Goal: Task Accomplishment & Management: Manage account settings

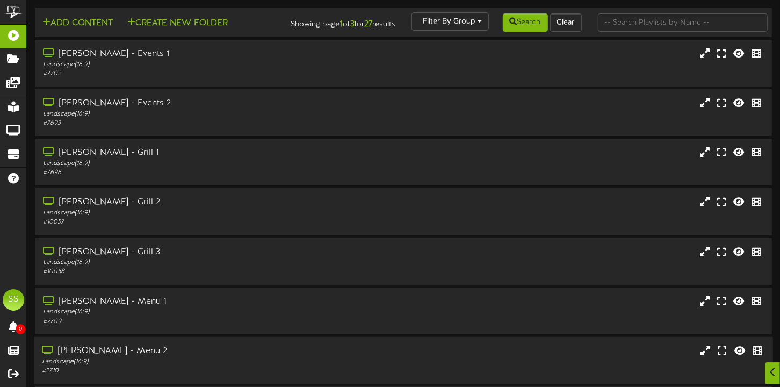
scroll to position [197, 0]
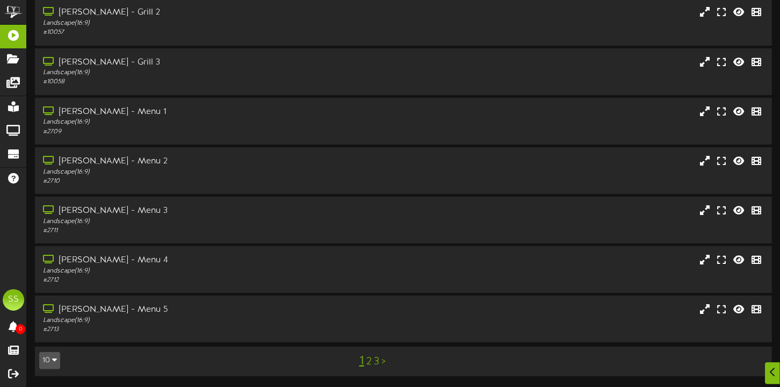
click at [55, 352] on button "10" at bounding box center [49, 360] width 21 height 17
click at [54, 335] on div "100" at bounding box center [50, 339] width 20 height 16
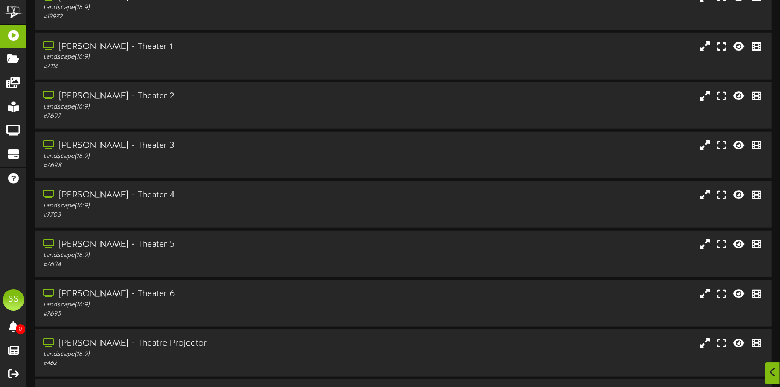
scroll to position [651, 0]
drag, startPoint x: 244, startPoint y: 301, endPoint x: 245, endPoint y: 271, distance: 30.7
click at [245, 271] on div "Add Content Create New Folder Showing page 1 of 1 for 27 results Filter By Grou…" at bounding box center [403, 61] width 753 height 1408
drag, startPoint x: 245, startPoint y: 271, endPoint x: 212, endPoint y: 295, distance: 41.5
click at [212, 295] on div "Gilbert - Theater 6 Landscape ( 16:9 ) # 7695" at bounding box center [403, 302] width 739 height 47
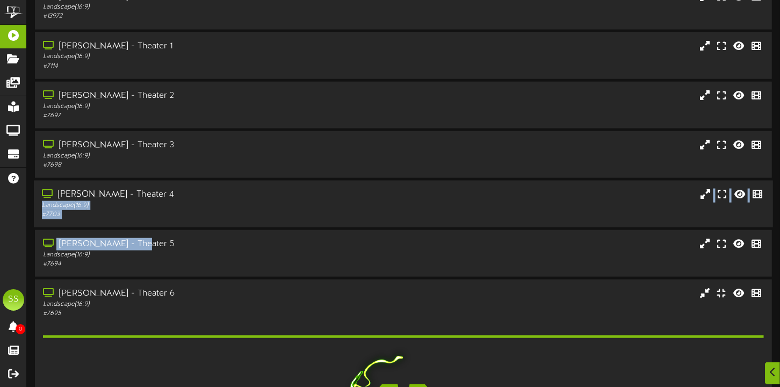
drag, startPoint x: 218, startPoint y: 250, endPoint x: 226, endPoint y: 202, distance: 48.9
click at [226, 202] on div "Add Content Create New Folder Showing page 1 of 1 for 27 results Filter By Grou…" at bounding box center [403, 146] width 753 height 1578
click at [226, 201] on div "[PERSON_NAME] - Theater 4" at bounding box center [188, 195] width 292 height 12
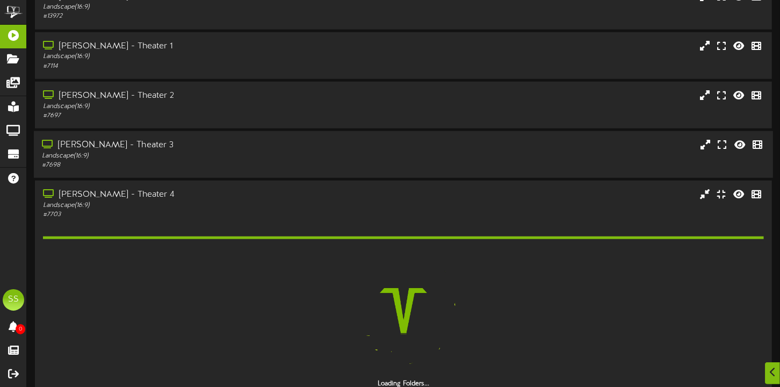
click at [222, 151] on div "[PERSON_NAME] - Theater 3" at bounding box center [188, 145] width 292 height 12
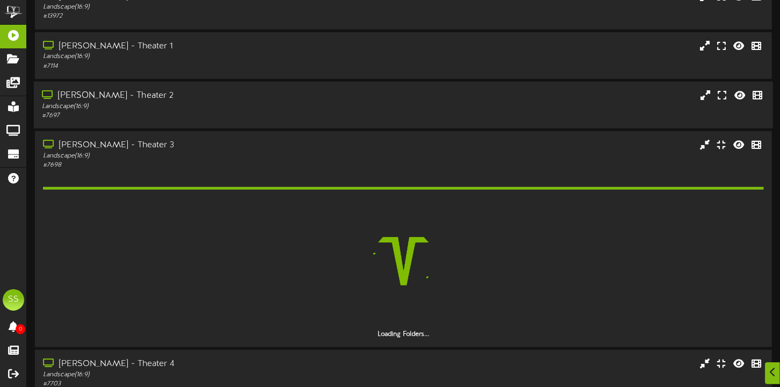
click at [236, 102] on div "[PERSON_NAME] - Theater 2" at bounding box center [188, 96] width 292 height 12
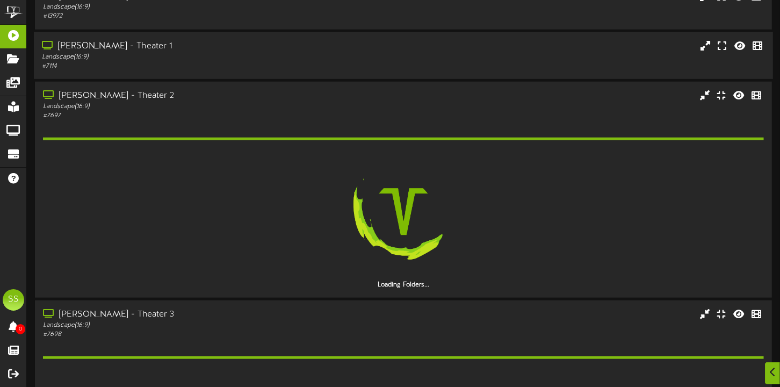
click at [247, 53] on div "[PERSON_NAME] - Theater 1" at bounding box center [188, 46] width 292 height 12
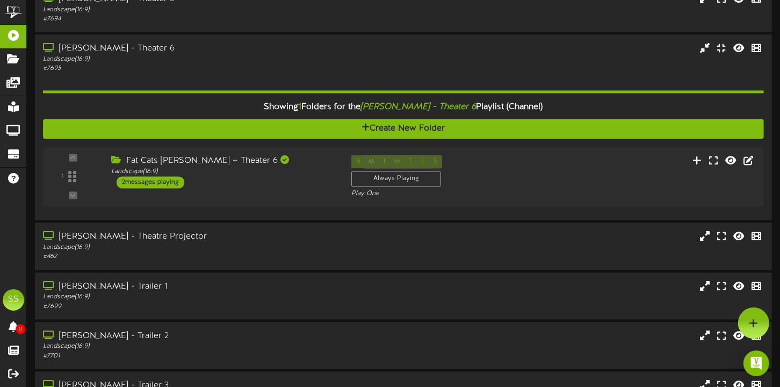
scroll to position [1449, 0]
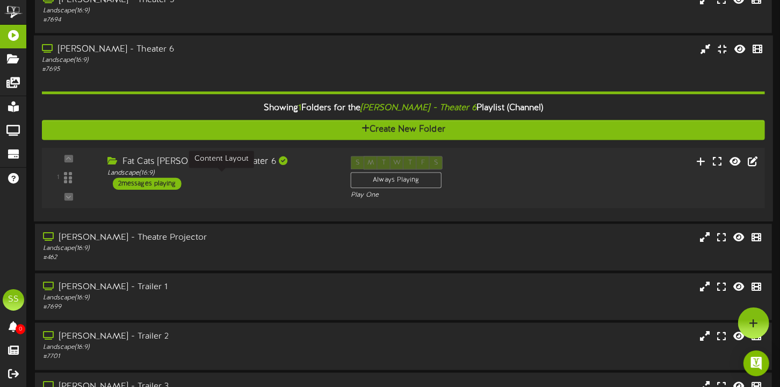
click at [298, 177] on div "Landscape ( 16:9 )" at bounding box center [220, 172] width 227 height 9
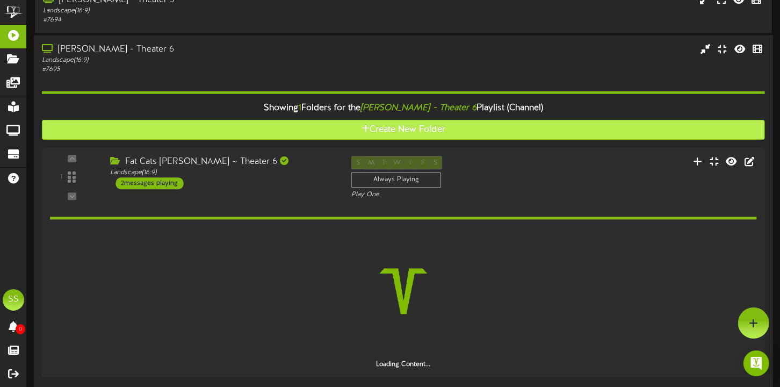
scroll to position [1332, 0]
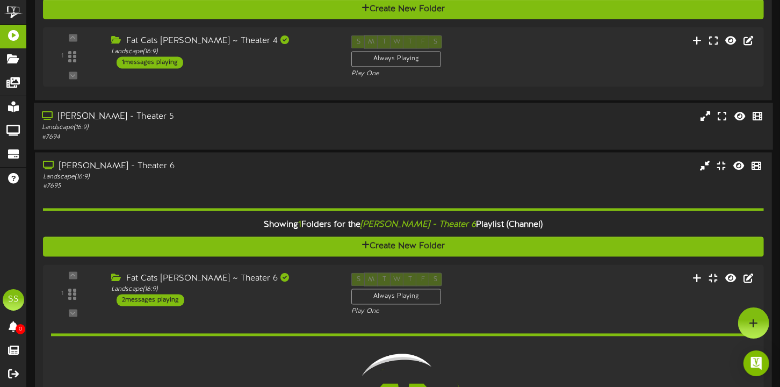
click at [294, 124] on div "[PERSON_NAME] - Theater 5" at bounding box center [188, 117] width 292 height 12
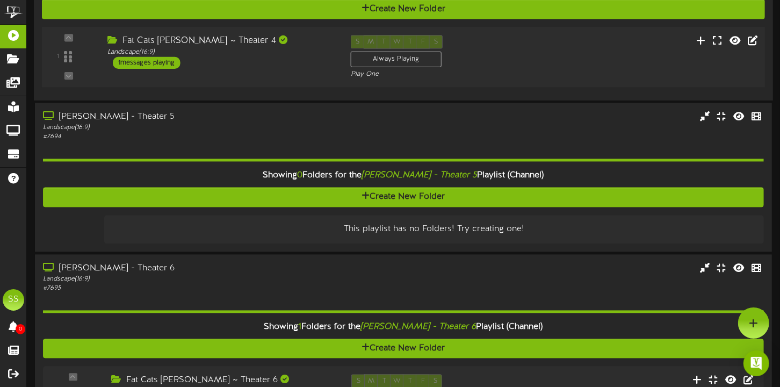
click at [303, 69] on div "Fat Cats Gilbert ~ Theater 4 Landscape ( 16:9 ) 1 messages playing" at bounding box center [220, 52] width 243 height 34
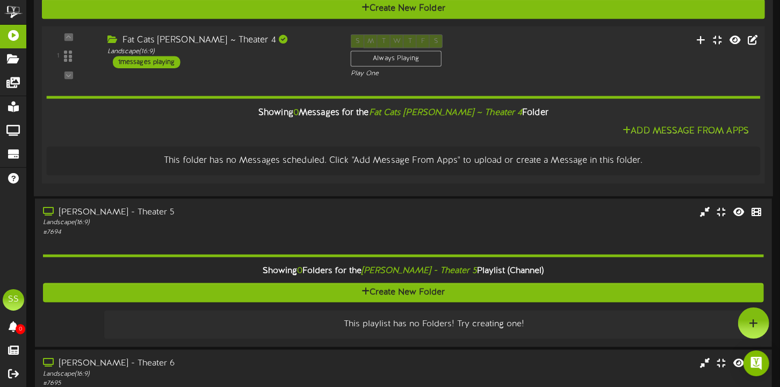
scroll to position [1193, 0]
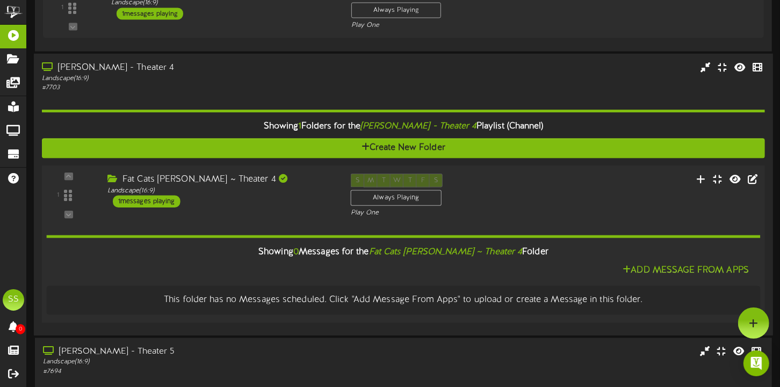
click at [285, 207] on div "Fat Cats Gilbert ~ Theater 4 Landscape ( 16:9 ) 1 messages playing" at bounding box center [220, 190] width 243 height 34
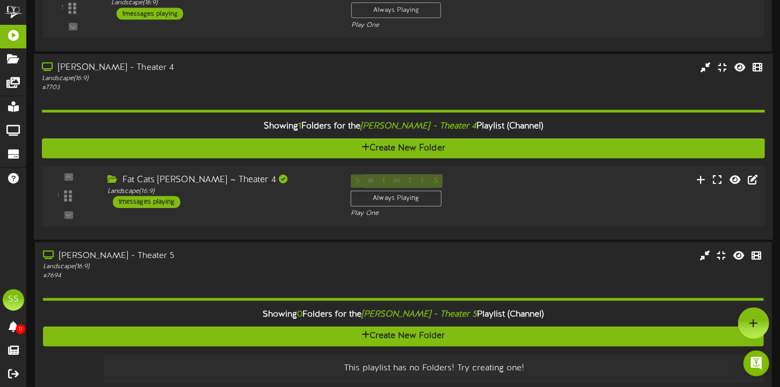
click at [285, 208] on div "Fat Cats Gilbert ~ Theater 4 Landscape ( 16:9 ) 1 messages playing" at bounding box center [220, 191] width 243 height 34
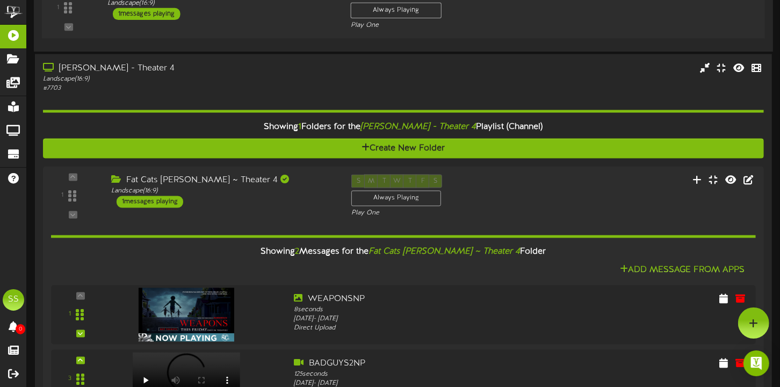
click at [288, 20] on div "Fat Cats Gilbert ~ Theater 3 Landscape ( 16:9 ) 1 messages playing" at bounding box center [220, 3] width 243 height 34
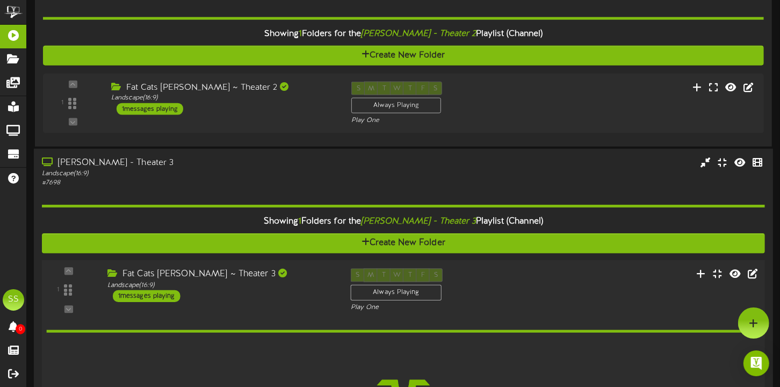
click at [274, 115] on div "Fat Cats Gilbert ~ Theater 2 Landscape ( 16:9 ) 1 messages playing" at bounding box center [223, 98] width 240 height 33
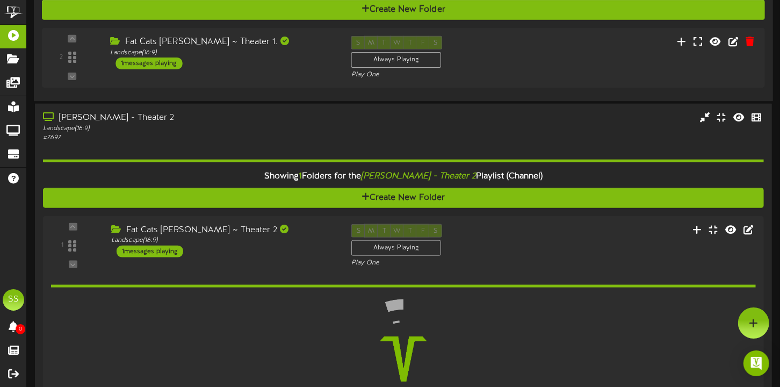
scroll to position [744, 0]
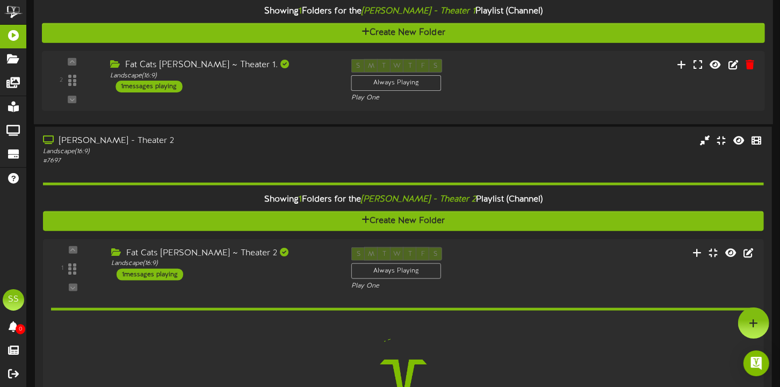
click at [274, 111] on div "2 Landscape (" at bounding box center [403, 81] width 723 height 60
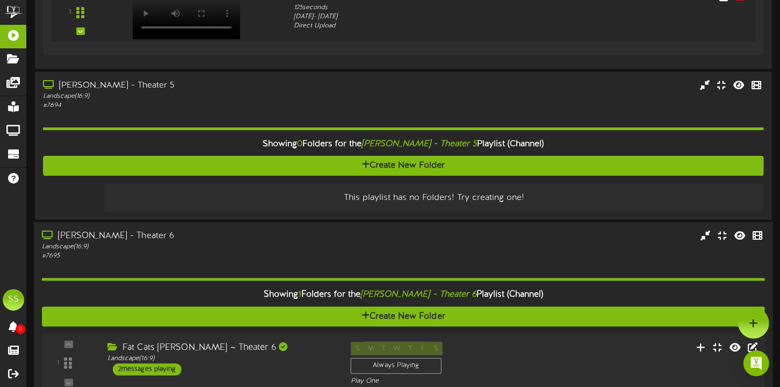
scroll to position [2383, 0]
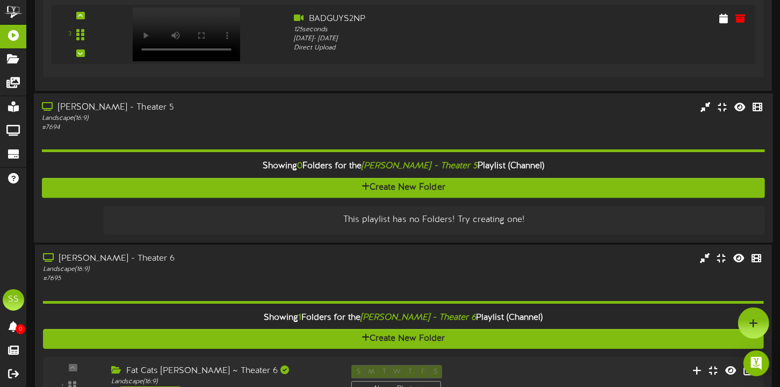
click at [283, 132] on div "# 7694" at bounding box center [188, 126] width 292 height 9
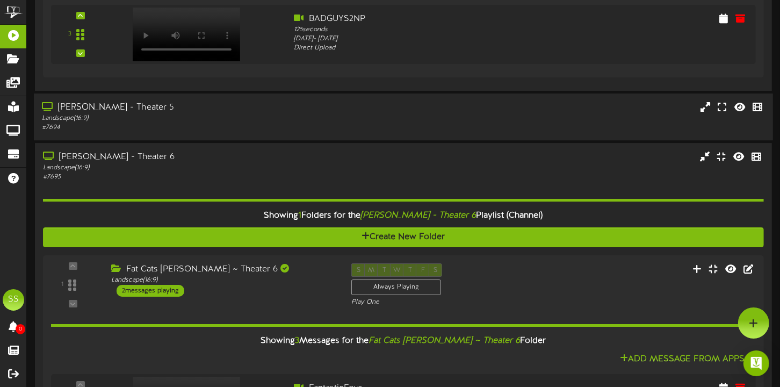
click at [283, 132] on div "# 7694" at bounding box center [188, 127] width 292 height 9
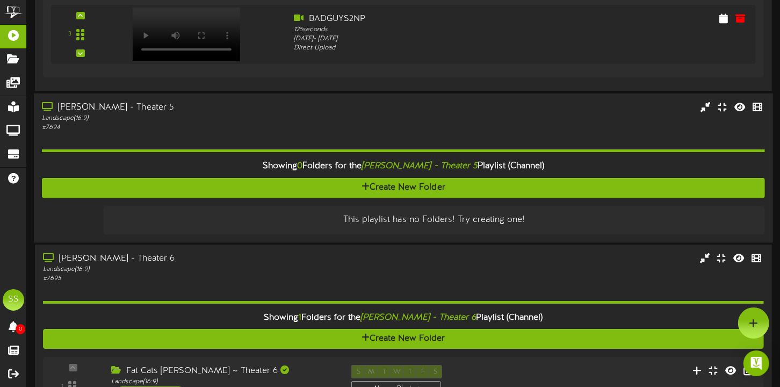
click at [257, 108] on div "Gilbert - Theater 5" at bounding box center [188, 107] width 292 height 12
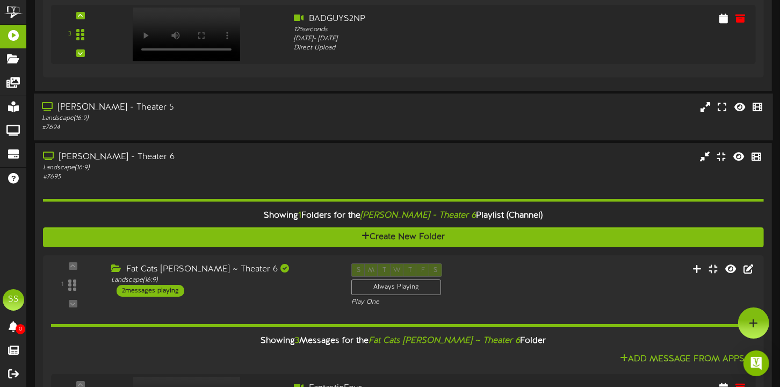
click at [225, 111] on div "Gilbert - Theater 5" at bounding box center [188, 108] width 292 height 12
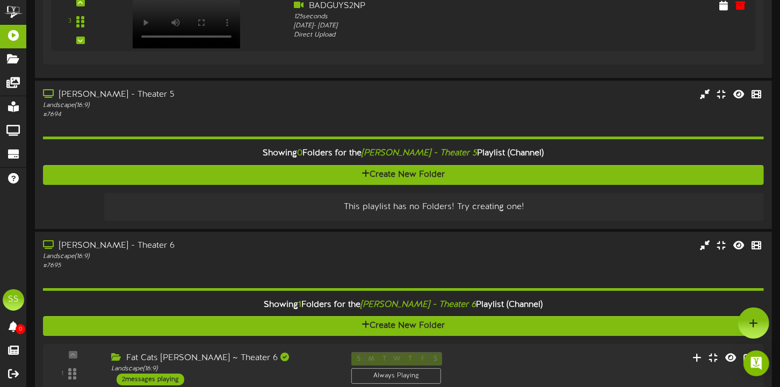
scroll to position [2396, 0]
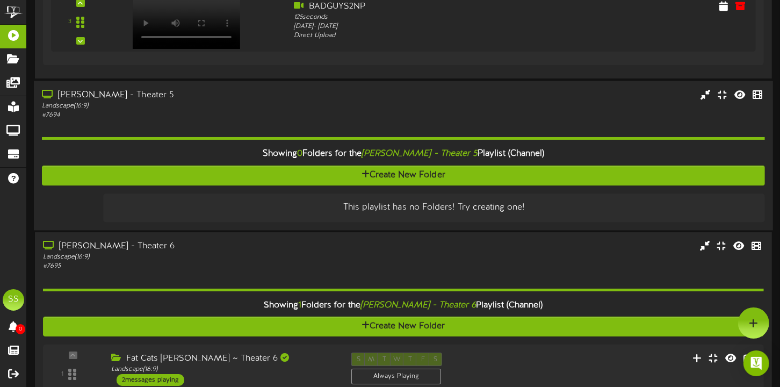
click at [245, 117] on div "# 7694" at bounding box center [188, 114] width 292 height 9
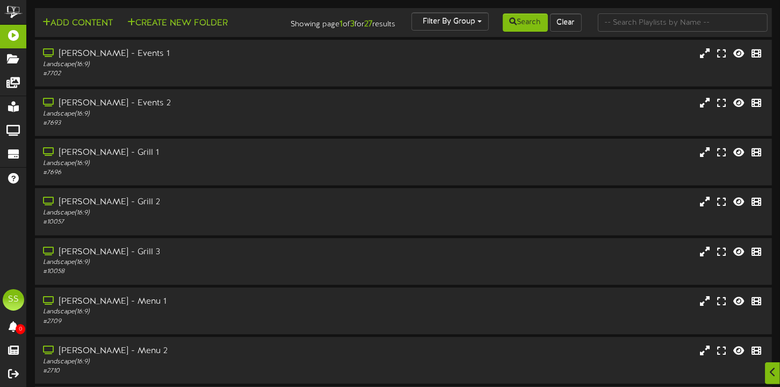
scroll to position [197, 0]
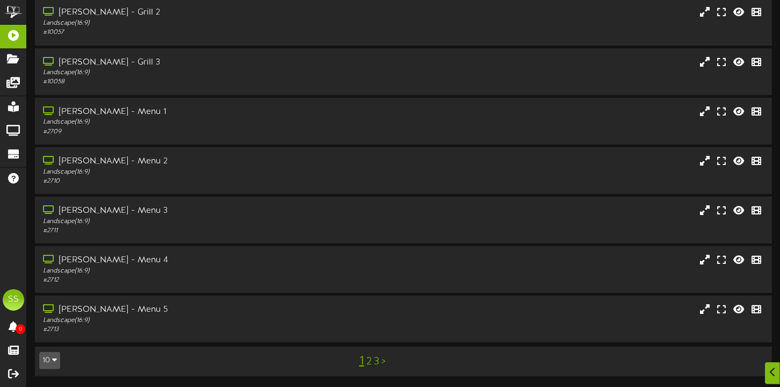
click at [56, 355] on button "10" at bounding box center [49, 360] width 21 height 17
click at [51, 333] on div "100" at bounding box center [50, 339] width 20 height 16
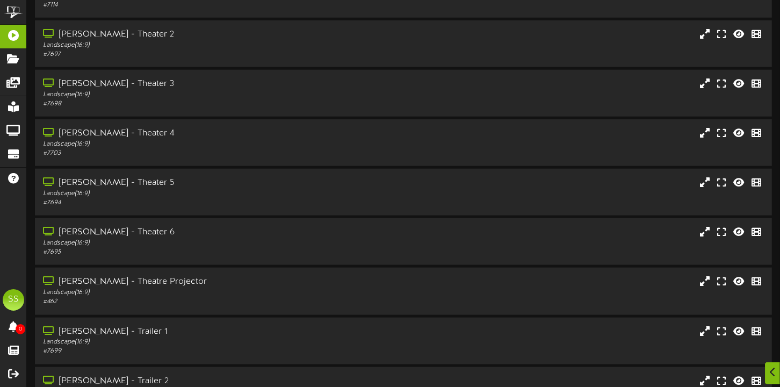
scroll to position [726, 0]
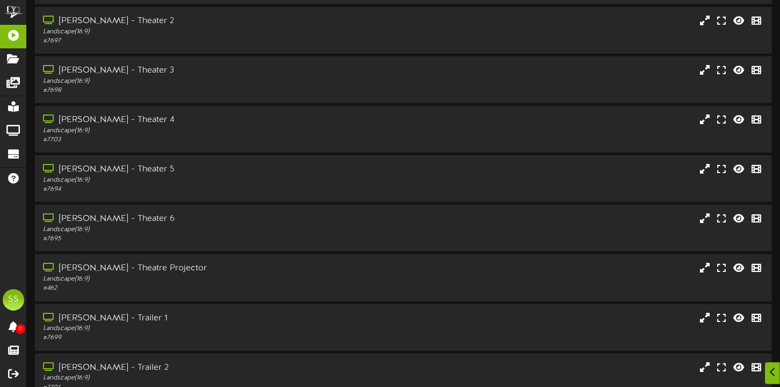
click at [293, 225] on div "[PERSON_NAME] - Theater 6" at bounding box center [188, 219] width 291 height 12
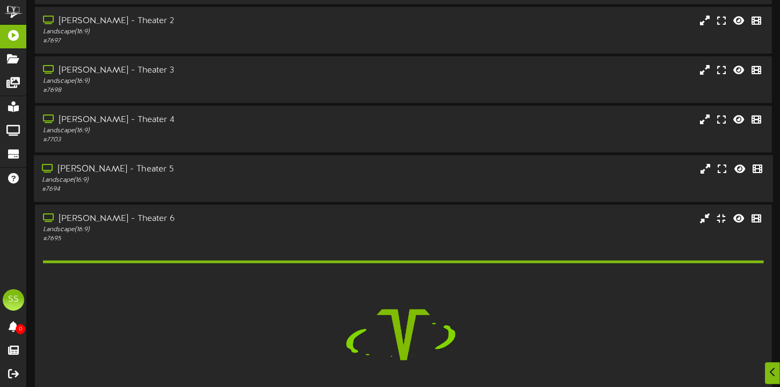
click at [294, 194] on div "# 7694" at bounding box center [188, 189] width 292 height 9
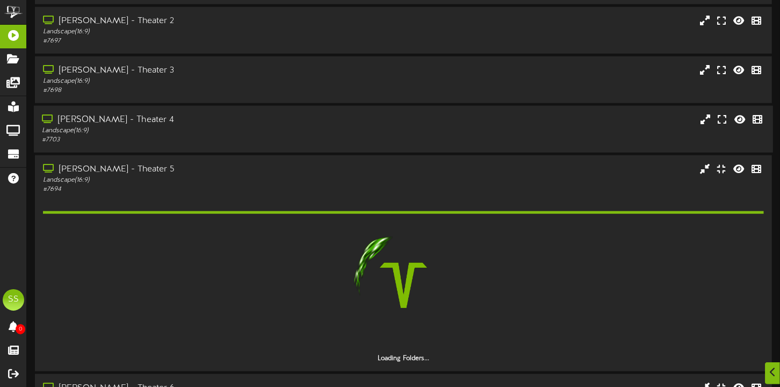
click at [295, 135] on div "Landscape ( 16:9 )" at bounding box center [188, 130] width 292 height 9
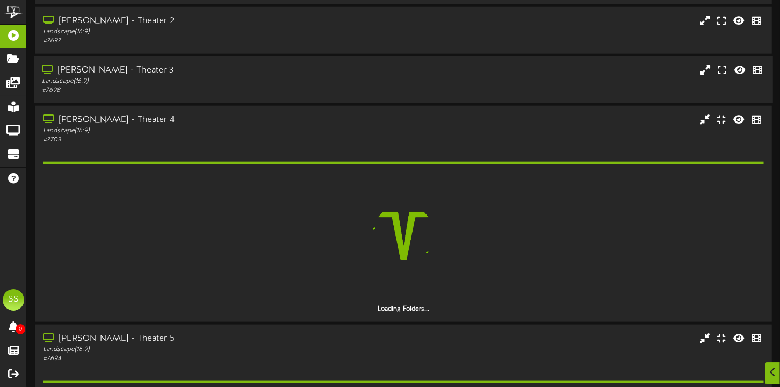
click at [298, 86] on div "Landscape ( 16:9 )" at bounding box center [188, 81] width 292 height 9
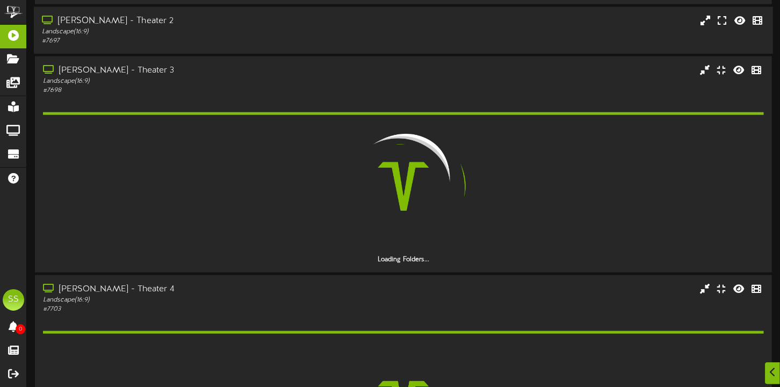
click at [301, 37] on div "Landscape ( 16:9 )" at bounding box center [188, 31] width 292 height 9
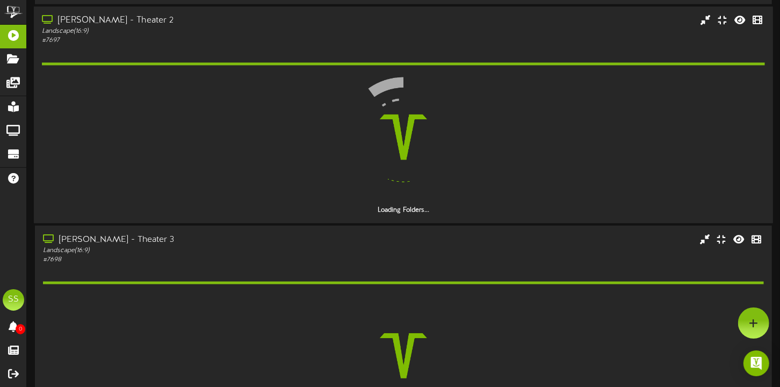
scroll to position [678, 0]
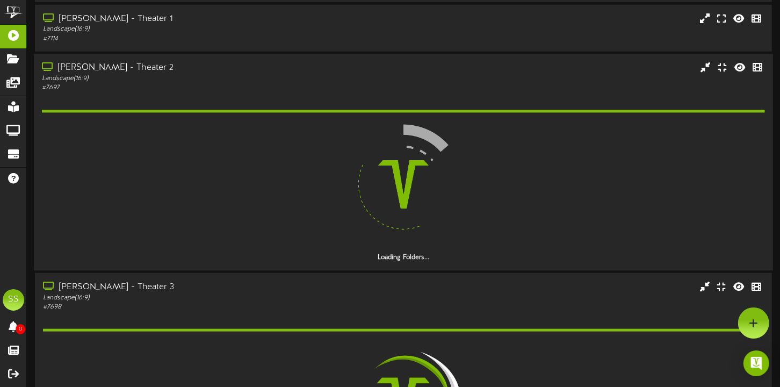
click at [301, 34] on div "Landscape ( 16:9 )" at bounding box center [188, 29] width 291 height 9
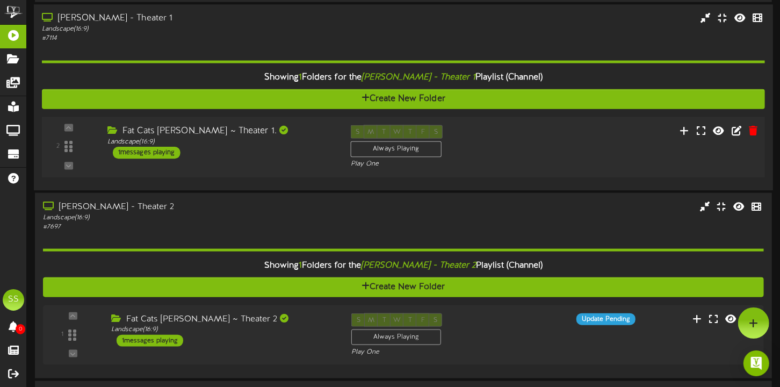
click at [282, 158] on div "Fat Cats [PERSON_NAME] ~ Theater 1. Landscape ( 16:9 ) 1 messages playing" at bounding box center [220, 142] width 243 height 34
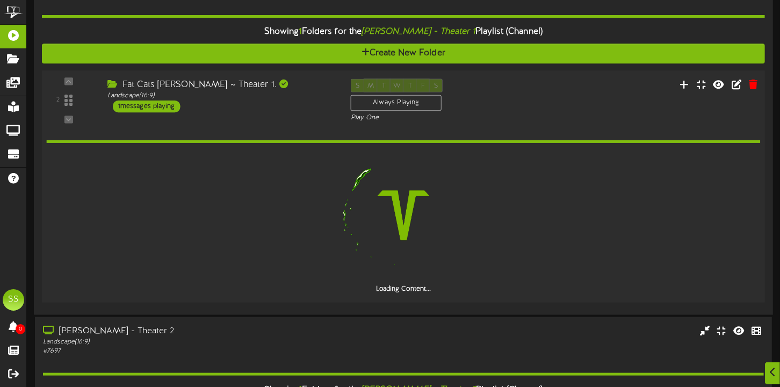
scroll to position [726, 0]
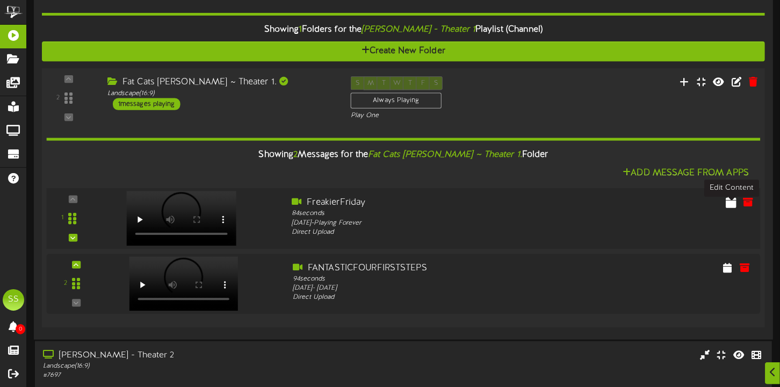
click at [730, 207] on icon at bounding box center [731, 202] width 11 height 12
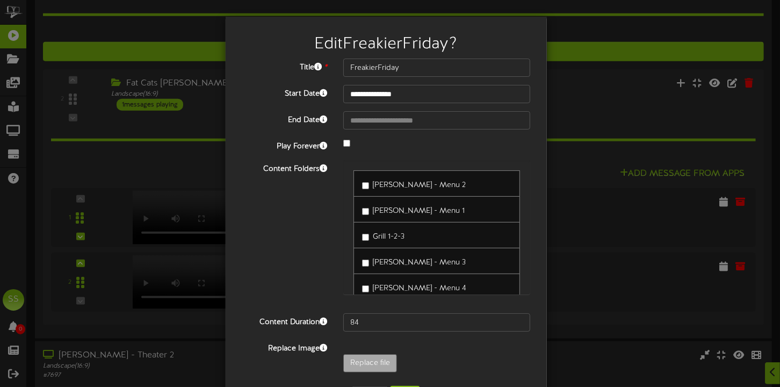
click at [348, 142] on div at bounding box center [437, 144] width 204 height 13
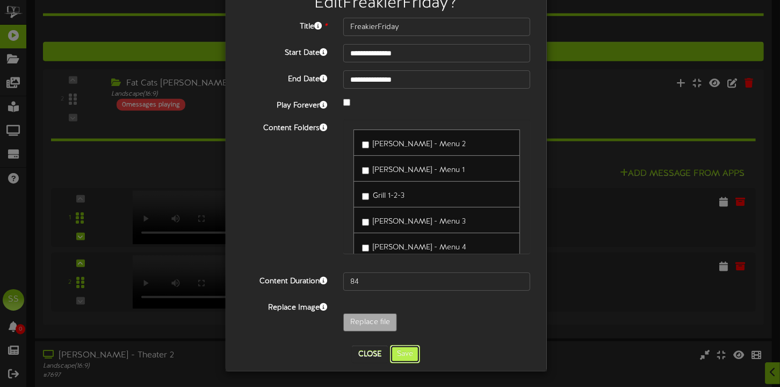
click at [406, 359] on button "Save" at bounding box center [405, 354] width 30 height 18
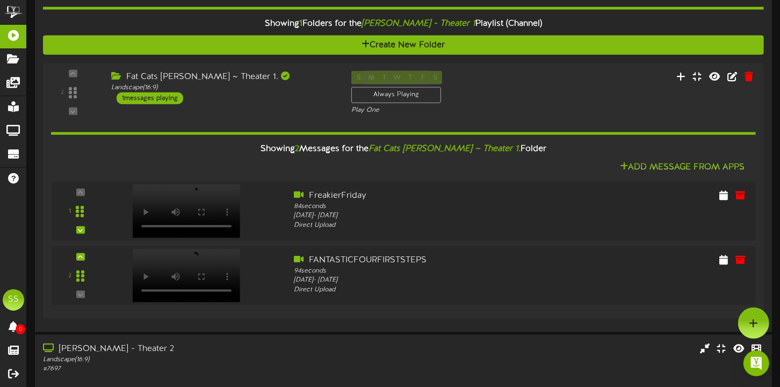
scroll to position [684, 0]
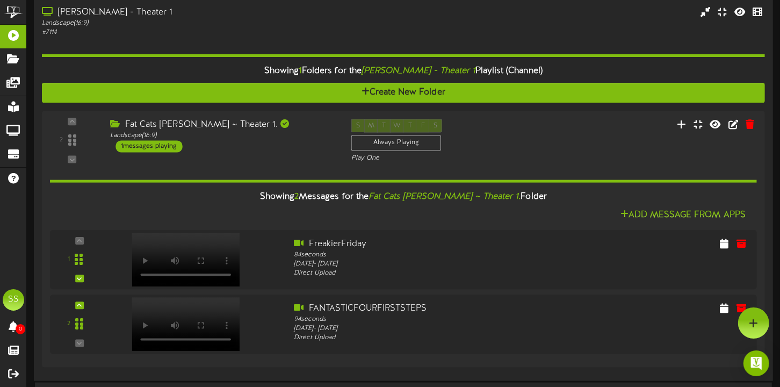
click at [346, 33] on div "Gilbert - Theater 1 Landscape ( 16:9 ) # 7114" at bounding box center [403, 21] width 739 height 31
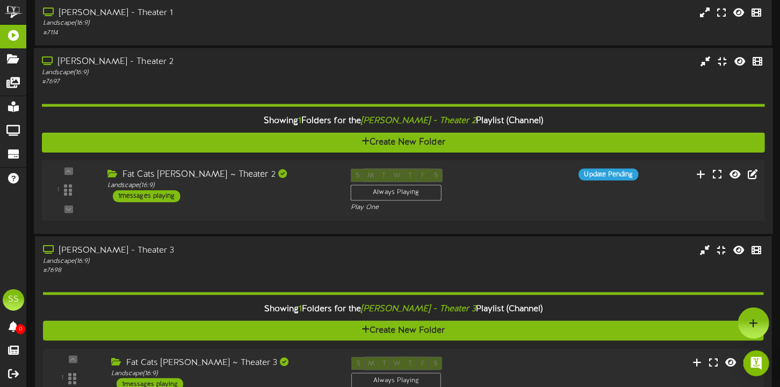
click at [312, 200] on div "Fat Cats Gilbert ~ Theater 2 Landscape ( 16:9 ) 1 messages playing" at bounding box center [220, 185] width 243 height 34
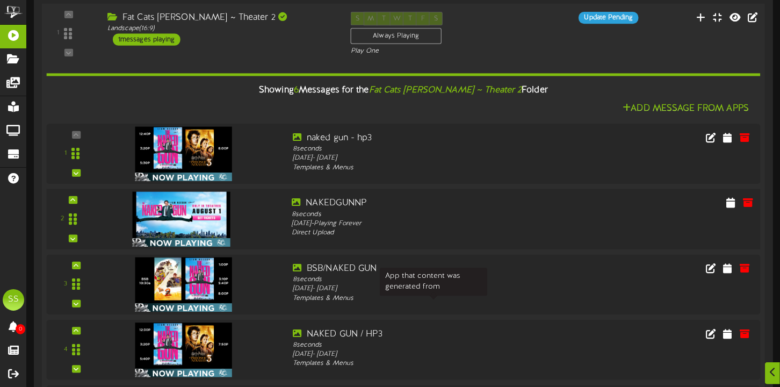
scroll to position [839, 0]
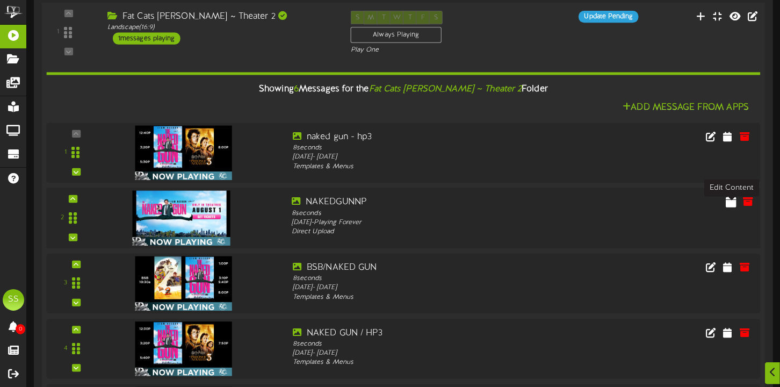
click at [727, 207] on icon at bounding box center [731, 201] width 11 height 12
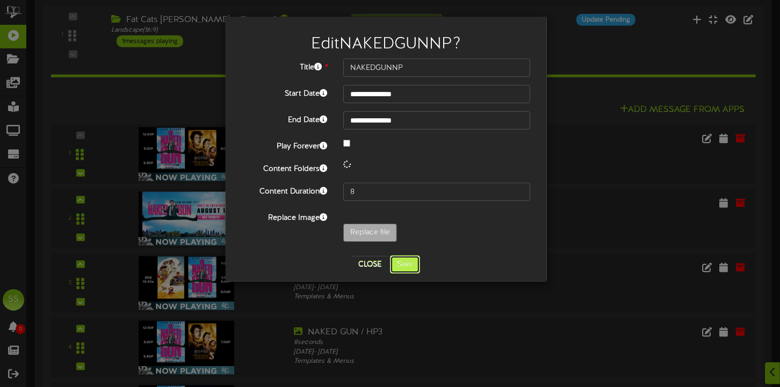
click at [413, 271] on button "Save" at bounding box center [405, 264] width 30 height 18
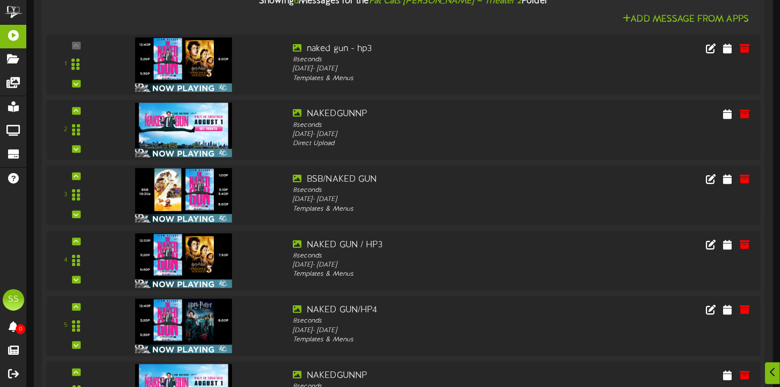
scroll to position [928, 0]
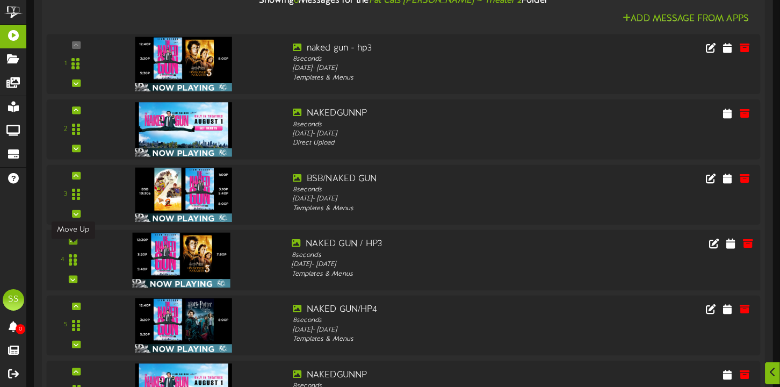
click at [77, 244] on div at bounding box center [73, 241] width 9 height 8
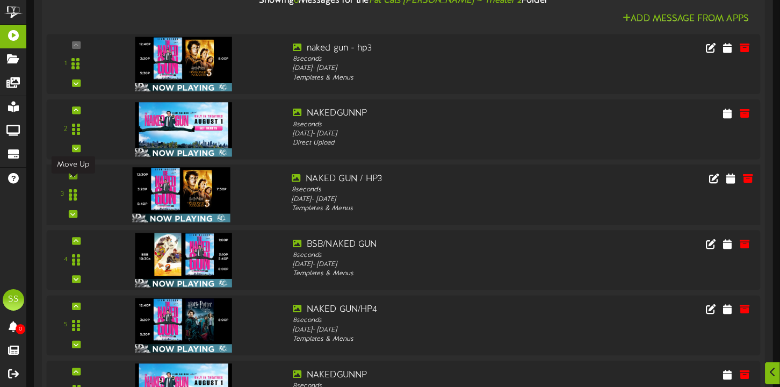
click at [74, 178] on icon at bounding box center [72, 174] width 5 height 5
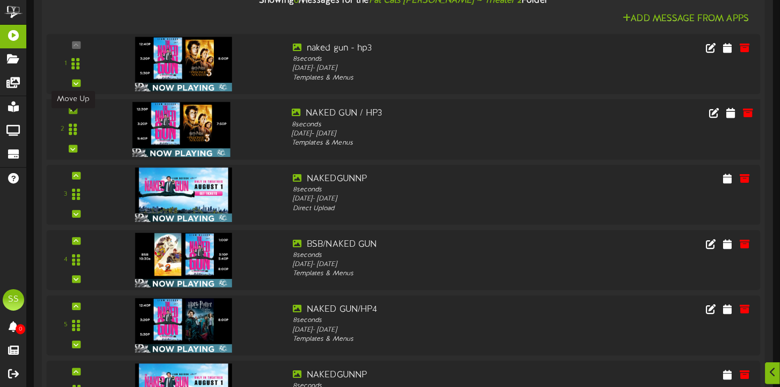
click at [73, 113] on icon at bounding box center [72, 109] width 5 height 5
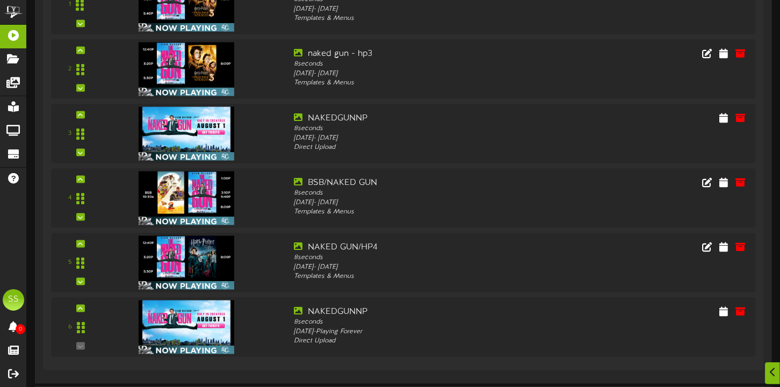
scroll to position [994, 0]
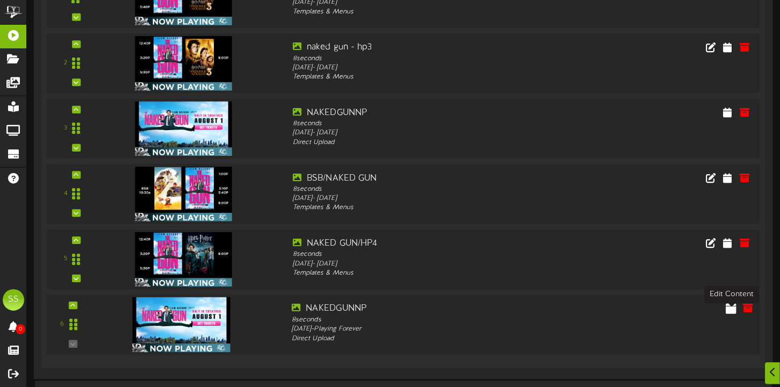
click at [729, 310] on icon at bounding box center [731, 308] width 11 height 12
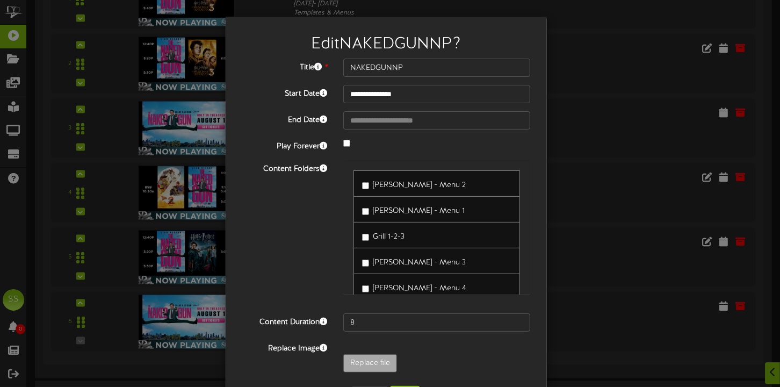
click at [346, 140] on div at bounding box center [437, 144] width 204 height 13
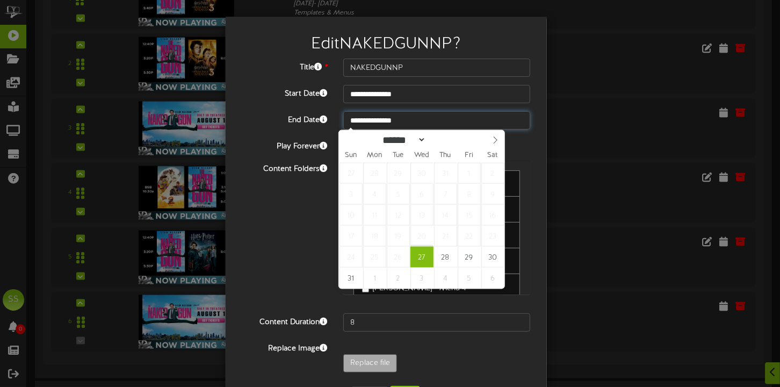
click at [380, 118] on input "**********" at bounding box center [436, 120] width 187 height 18
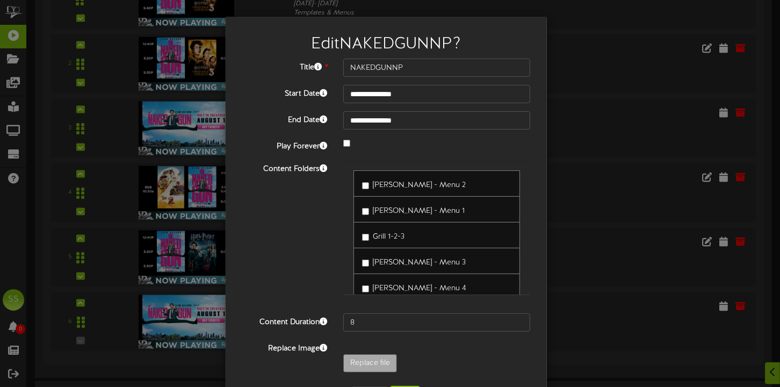
click at [532, 151] on div "Play Forever" at bounding box center [386, 145] width 305 height 15
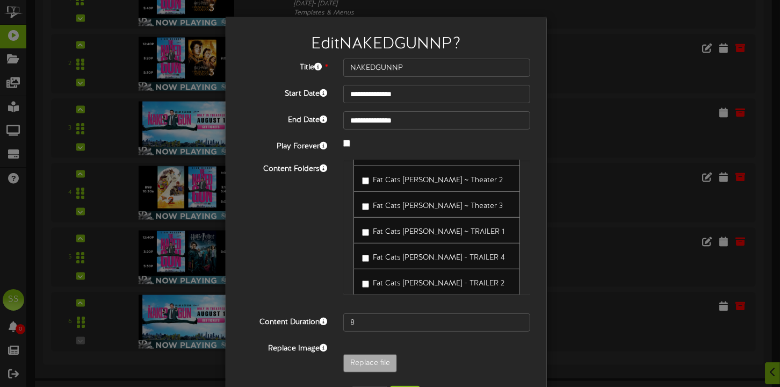
scroll to position [41, 0]
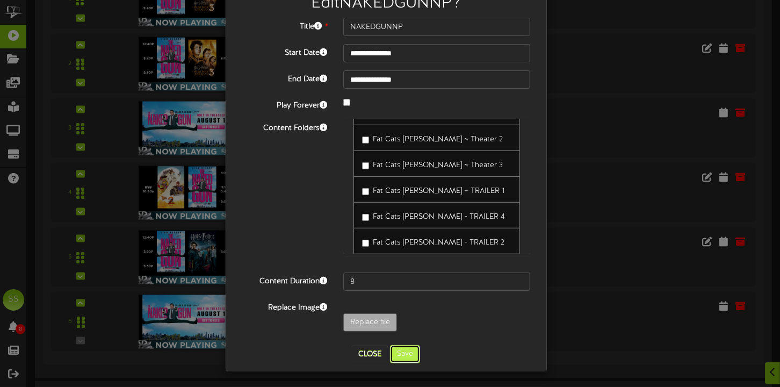
click at [411, 353] on button "Save" at bounding box center [405, 354] width 30 height 18
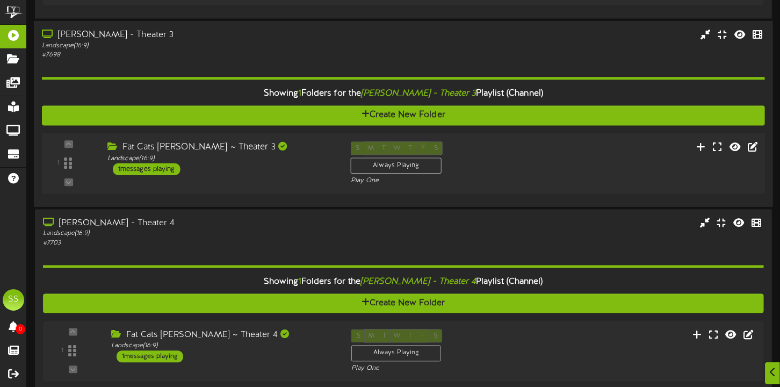
scroll to position [1360, 0]
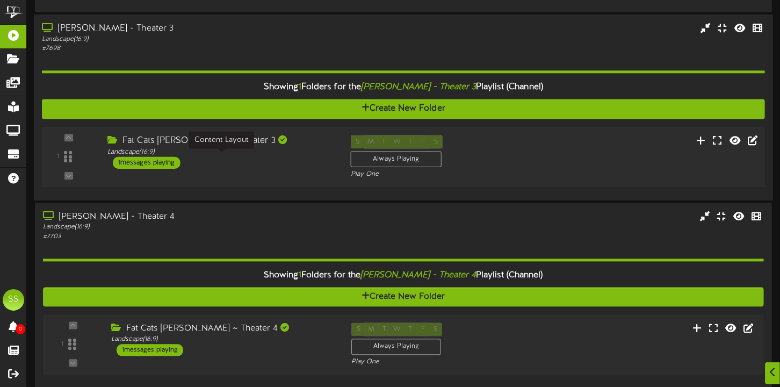
click at [299, 156] on div "Landscape ( 16:9 )" at bounding box center [220, 151] width 227 height 9
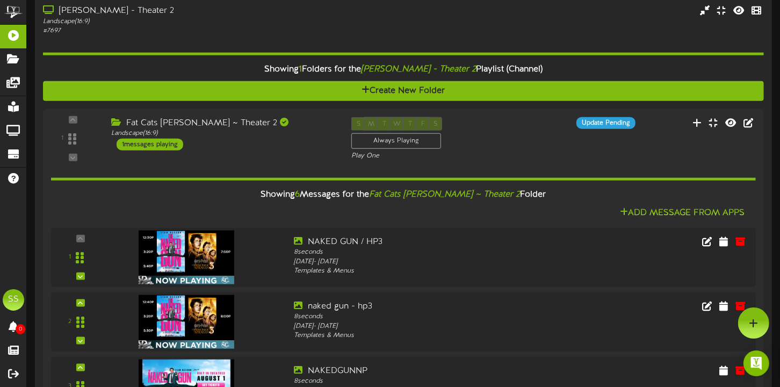
scroll to position [714, 0]
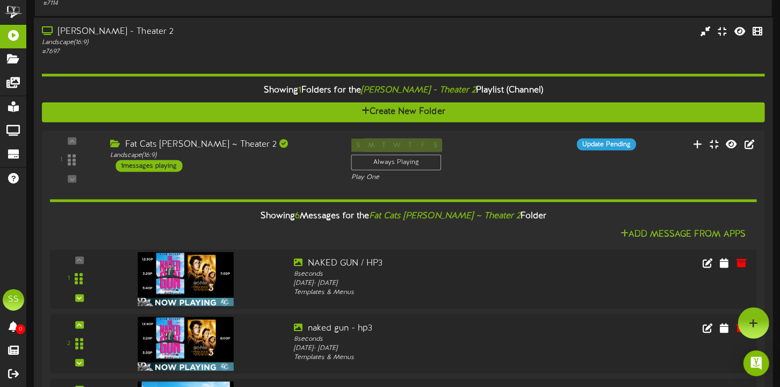
click at [268, 47] on div "Landscape ( 16:9 )" at bounding box center [188, 42] width 292 height 9
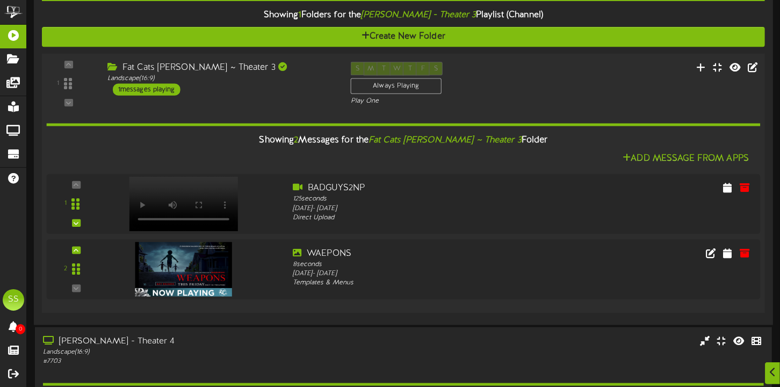
scroll to position [867, 0]
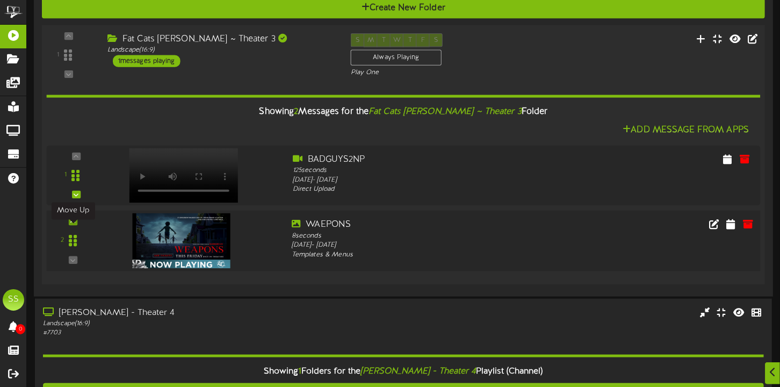
click at [73, 224] on icon at bounding box center [72, 221] width 5 height 5
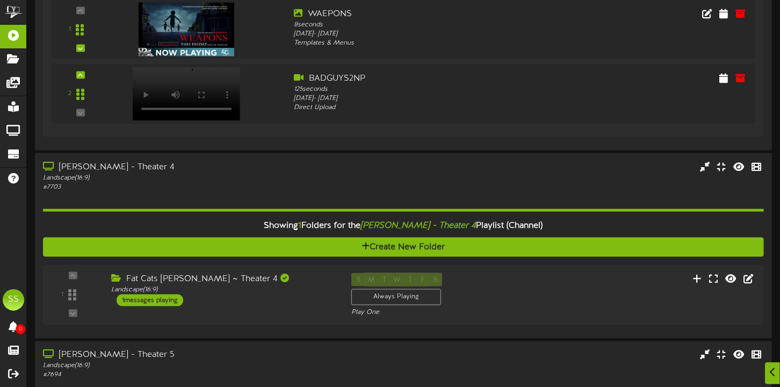
scroll to position [1047, 0]
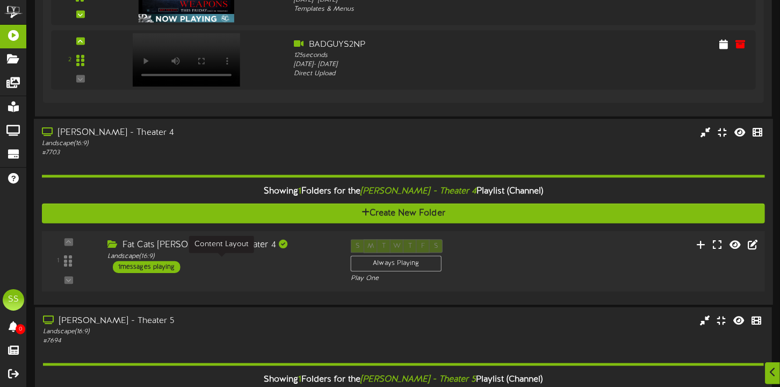
click at [271, 261] on div "Landscape ( 16:9 )" at bounding box center [220, 255] width 227 height 9
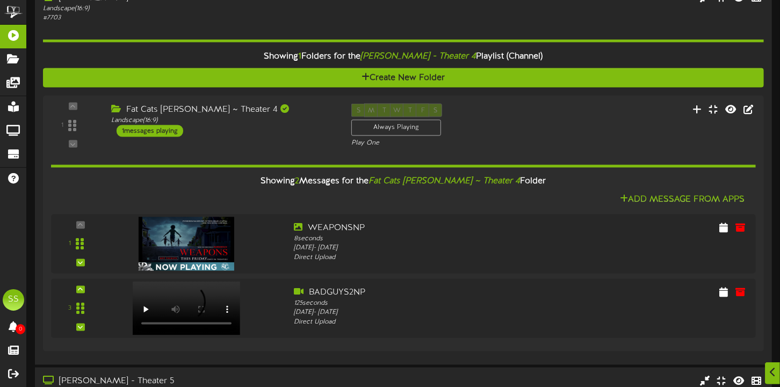
scroll to position [1198, 0]
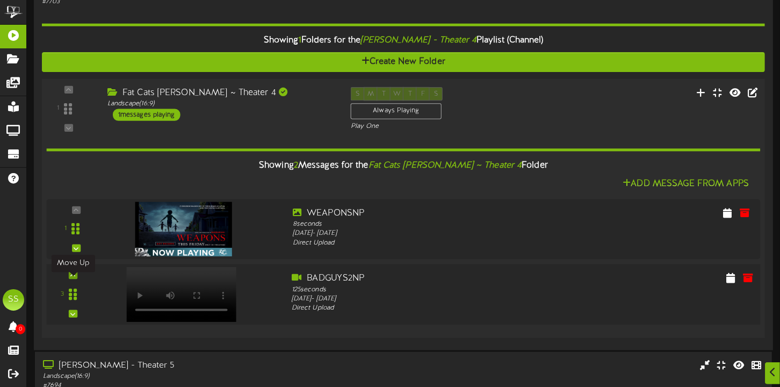
click at [74, 278] on icon at bounding box center [72, 274] width 5 height 5
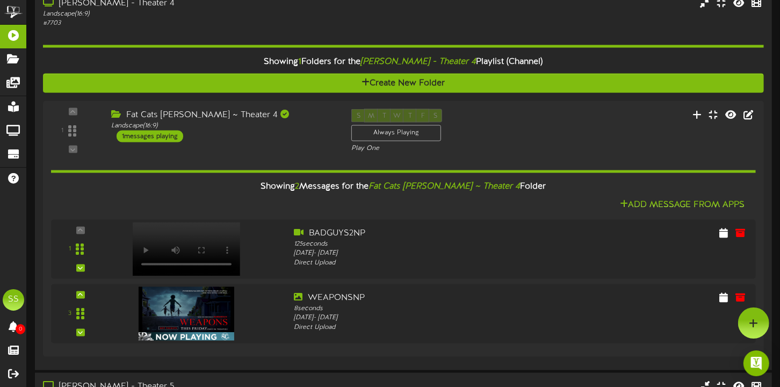
scroll to position [1098, 0]
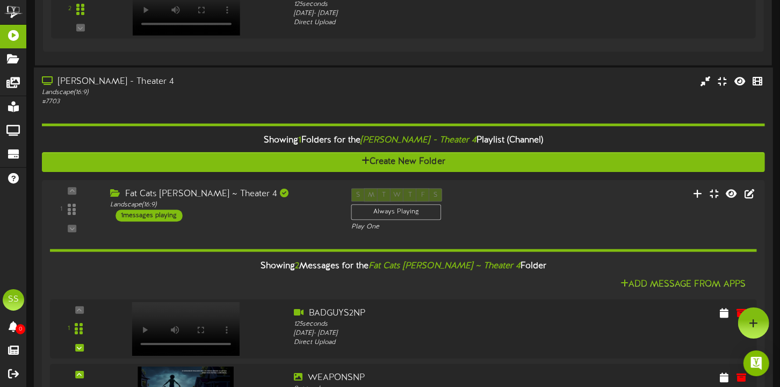
click at [183, 86] on div "Gilbert - Theater 4" at bounding box center [188, 82] width 292 height 12
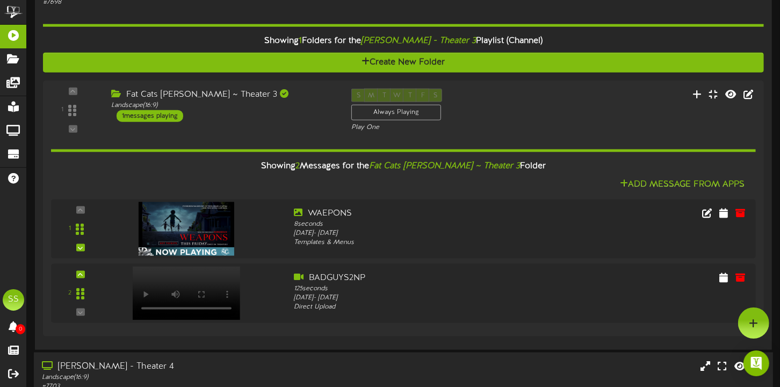
scroll to position [806, 0]
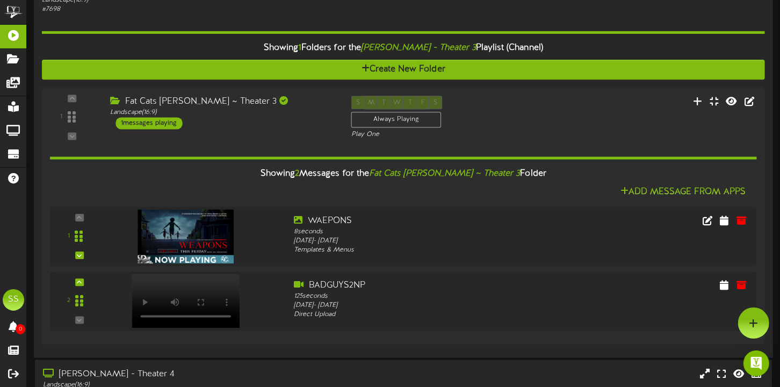
click at [200, 14] on div "# 7698" at bounding box center [188, 9] width 292 height 9
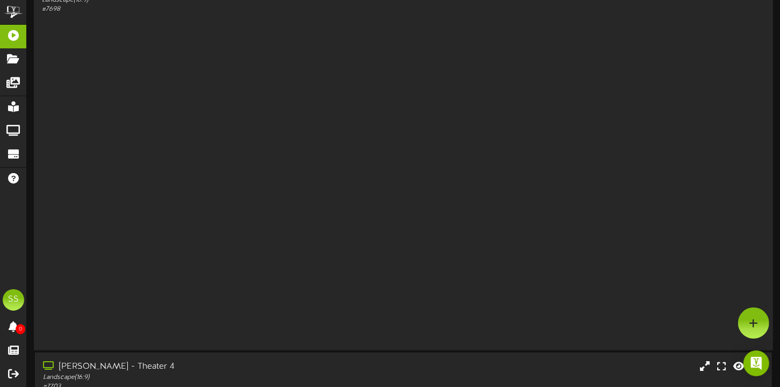
scroll to position [807, 0]
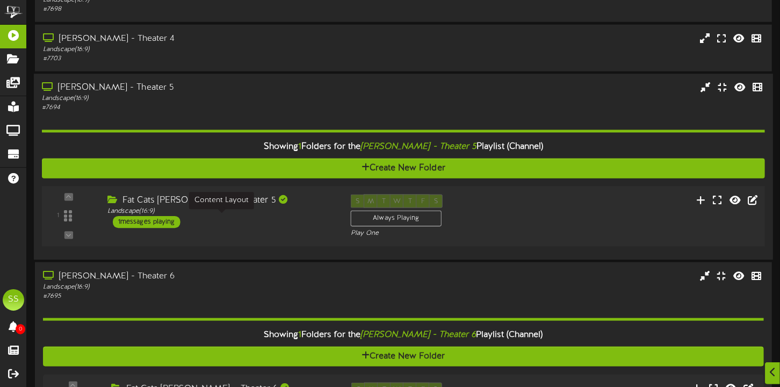
click at [295, 215] on div "Landscape ( 16:9 )" at bounding box center [220, 211] width 227 height 9
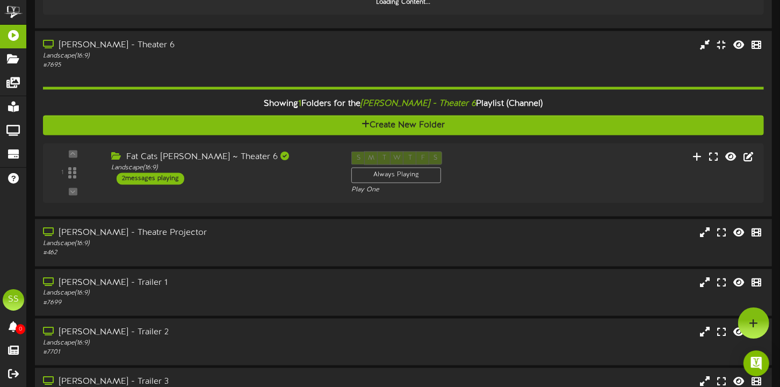
scroll to position [1177, 0]
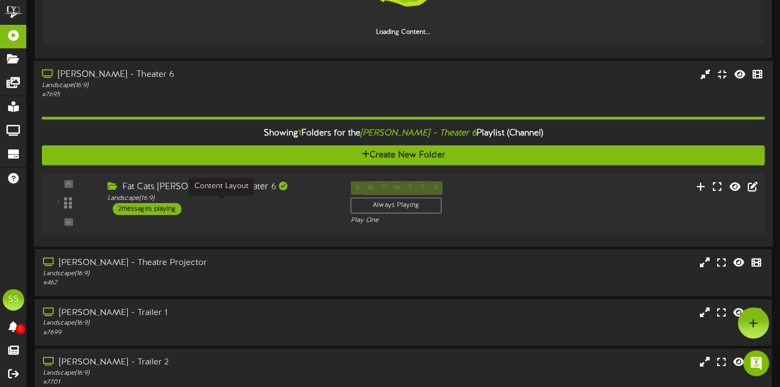
click at [283, 203] on div "Landscape ( 16:9 )" at bounding box center [220, 198] width 227 height 9
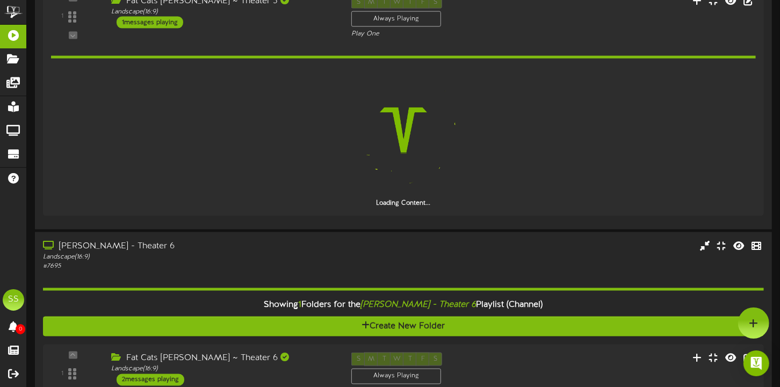
scroll to position [994, 0]
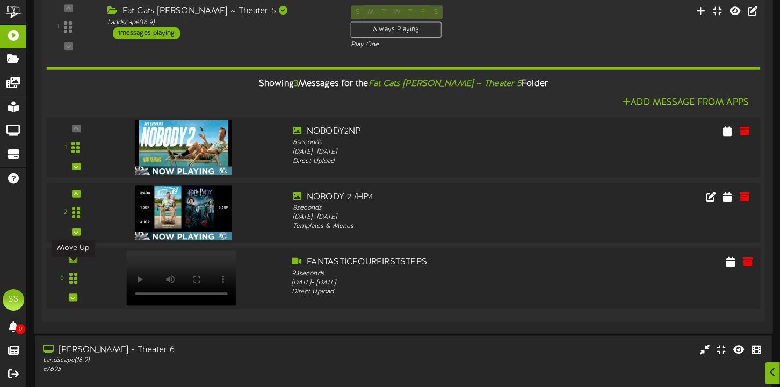
click at [76, 263] on div at bounding box center [73, 259] width 9 height 8
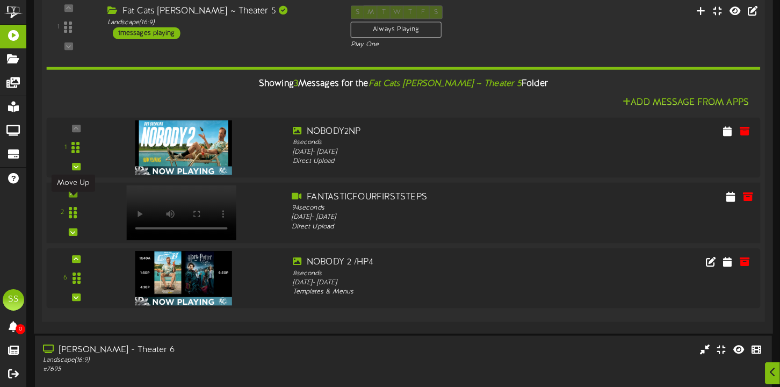
click at [74, 197] on icon at bounding box center [72, 193] width 5 height 5
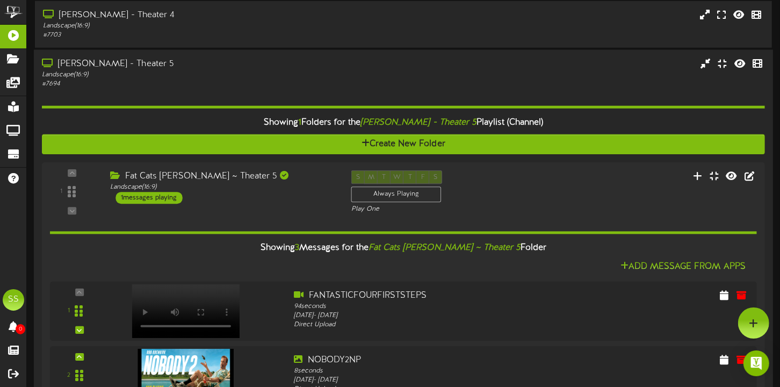
scroll to position [820, 0]
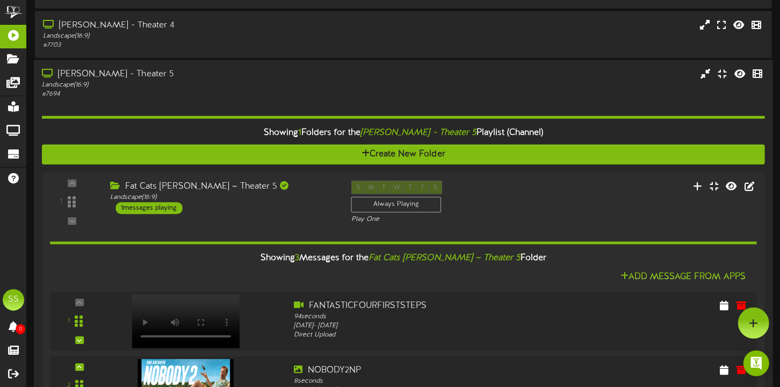
click at [156, 90] on div "Landscape ( 16:9 )" at bounding box center [188, 85] width 292 height 9
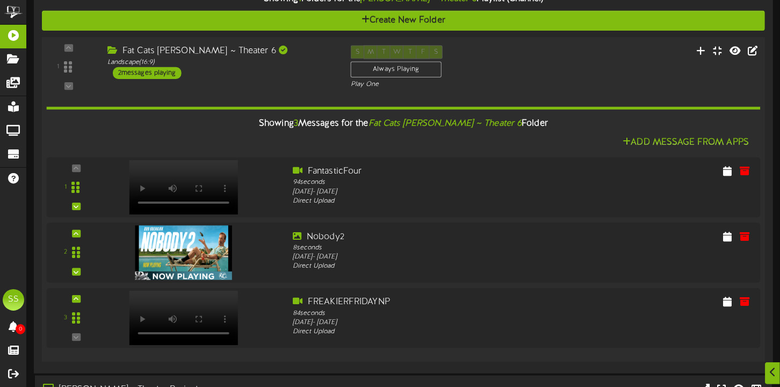
scroll to position [1004, 0]
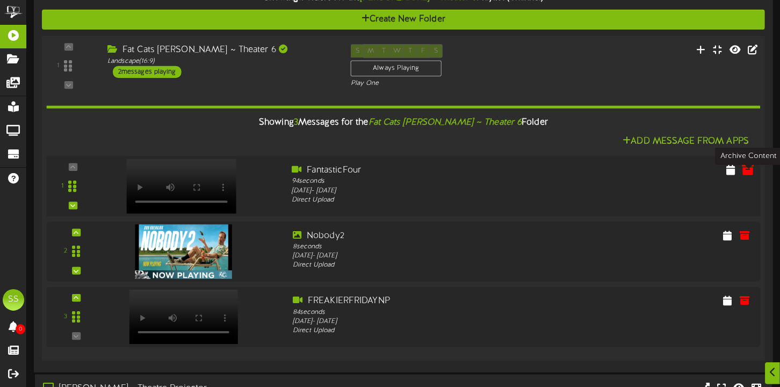
click at [748, 176] on icon at bounding box center [748, 170] width 12 height 12
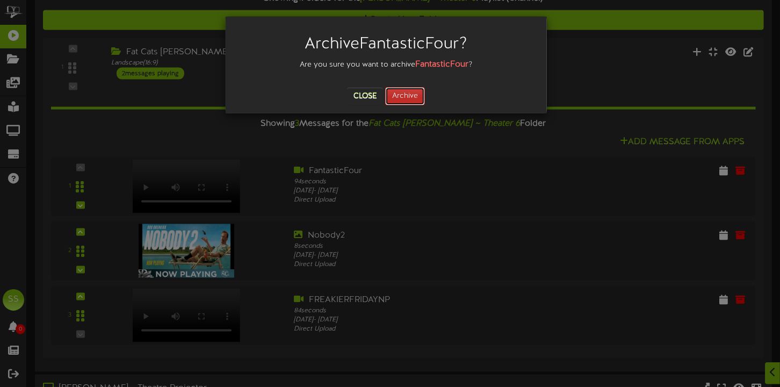
click at [409, 88] on button "Archive" at bounding box center [405, 96] width 40 height 18
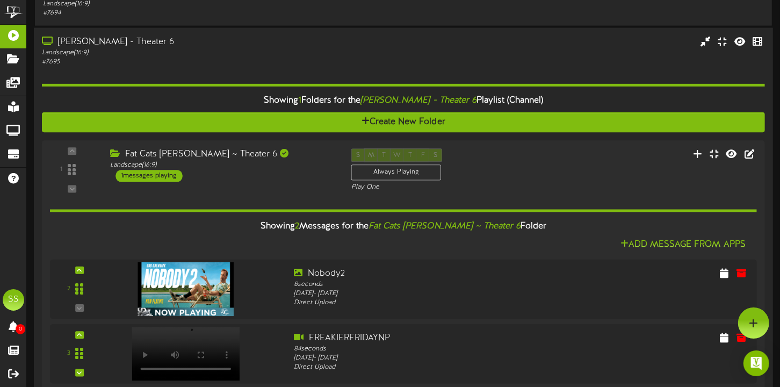
scroll to position [894, 0]
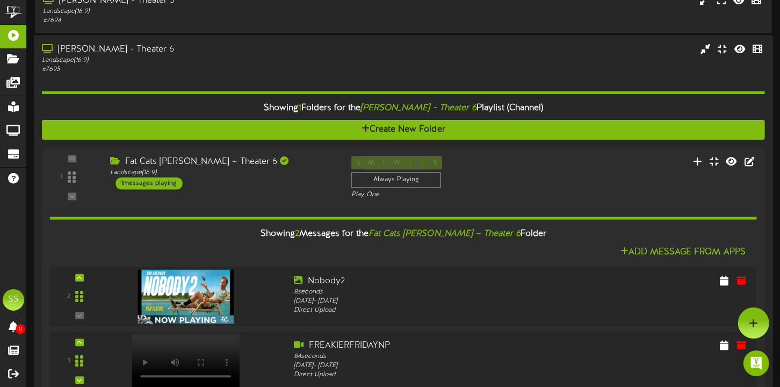
click at [202, 56] on div "Gilbert - Theater 6" at bounding box center [188, 50] width 292 height 12
